Goal: Find specific page/section

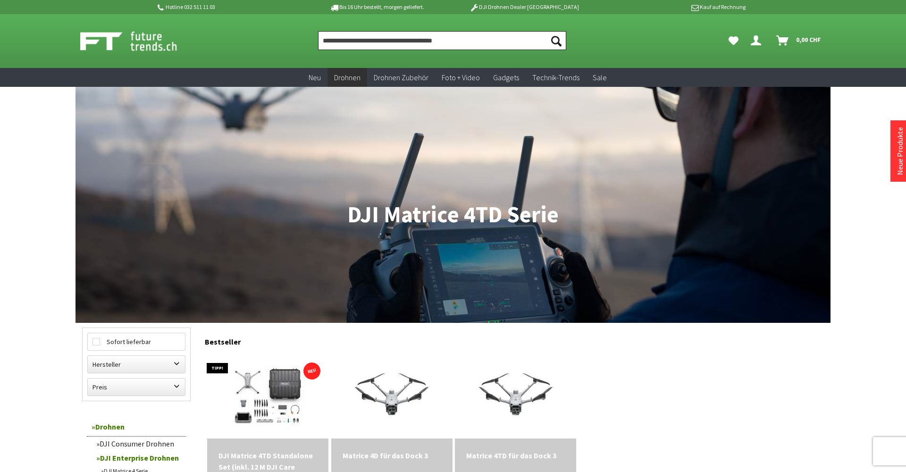
click at [428, 37] on input "Produkt, Marke, Kategorie, EAN, Artikelnummer…" at bounding box center [442, 40] width 248 height 19
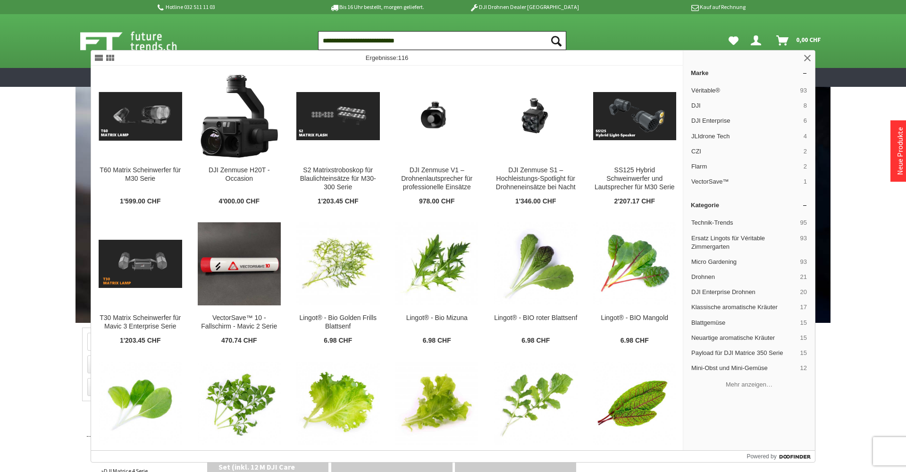
type input "**********"
click at [556, 41] on button "Suchen" at bounding box center [556, 40] width 20 height 19
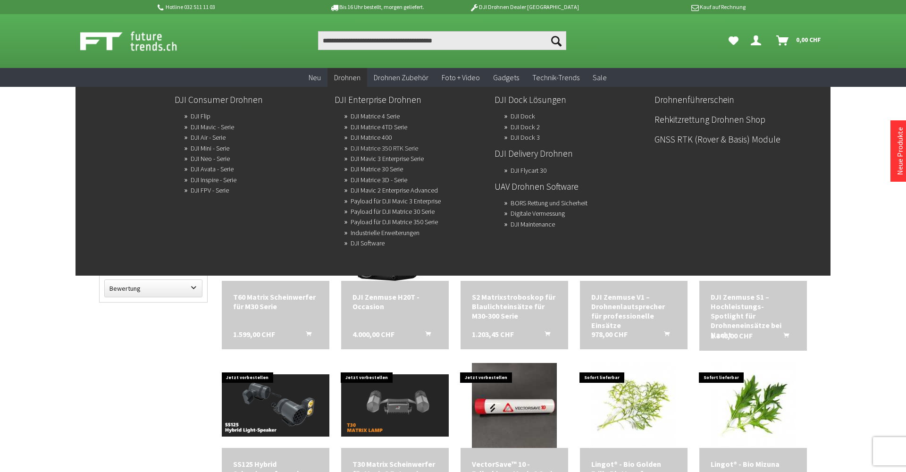
click at [370, 145] on link "DJI Matrice 350 RTK Serie" at bounding box center [384, 148] width 67 height 13
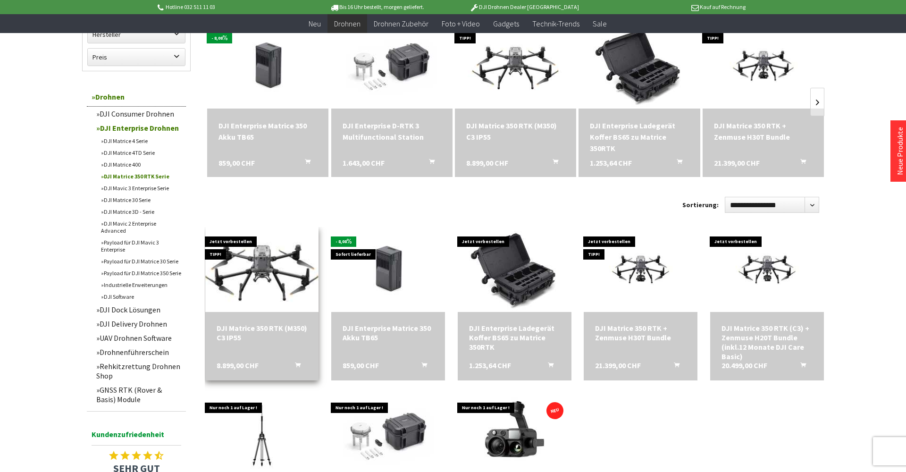
scroll to position [312, 0]
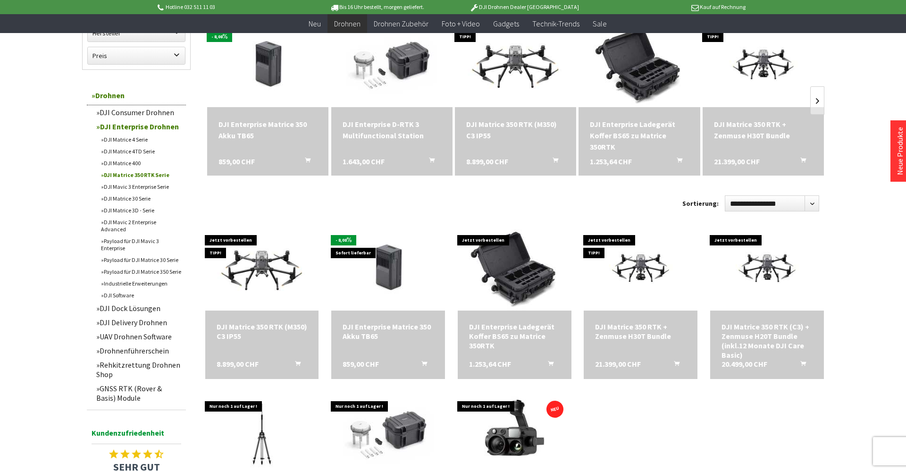
click at [162, 266] on link "Payload für DJI Matrice 350 Serie" at bounding box center [141, 272] width 90 height 12
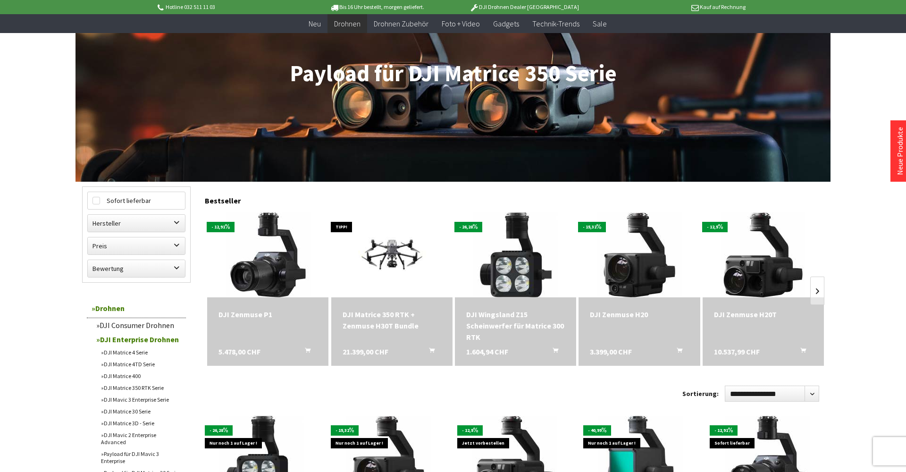
scroll to position [125, 0]
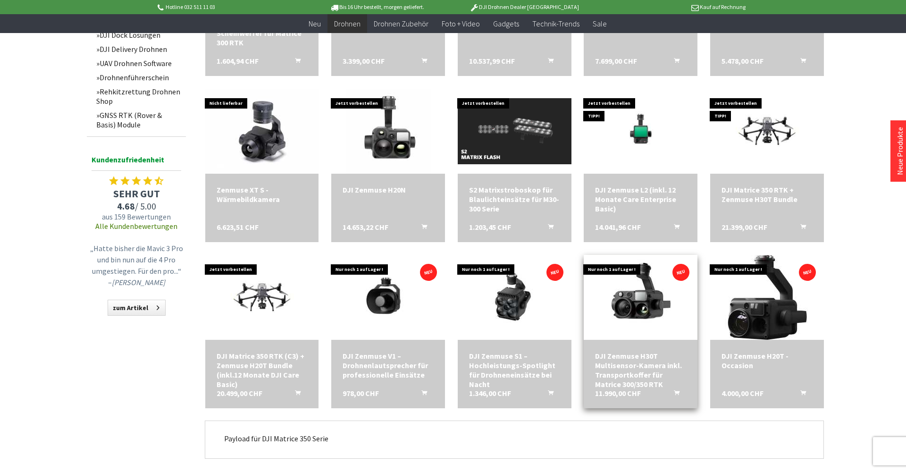
scroll to position [614, 0]
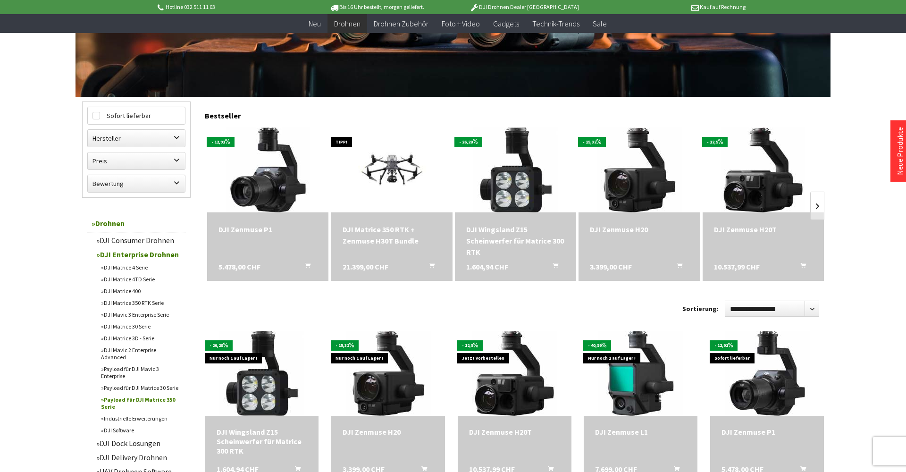
scroll to position [207, 0]
